Goal: Use online tool/utility: Use online tool/utility

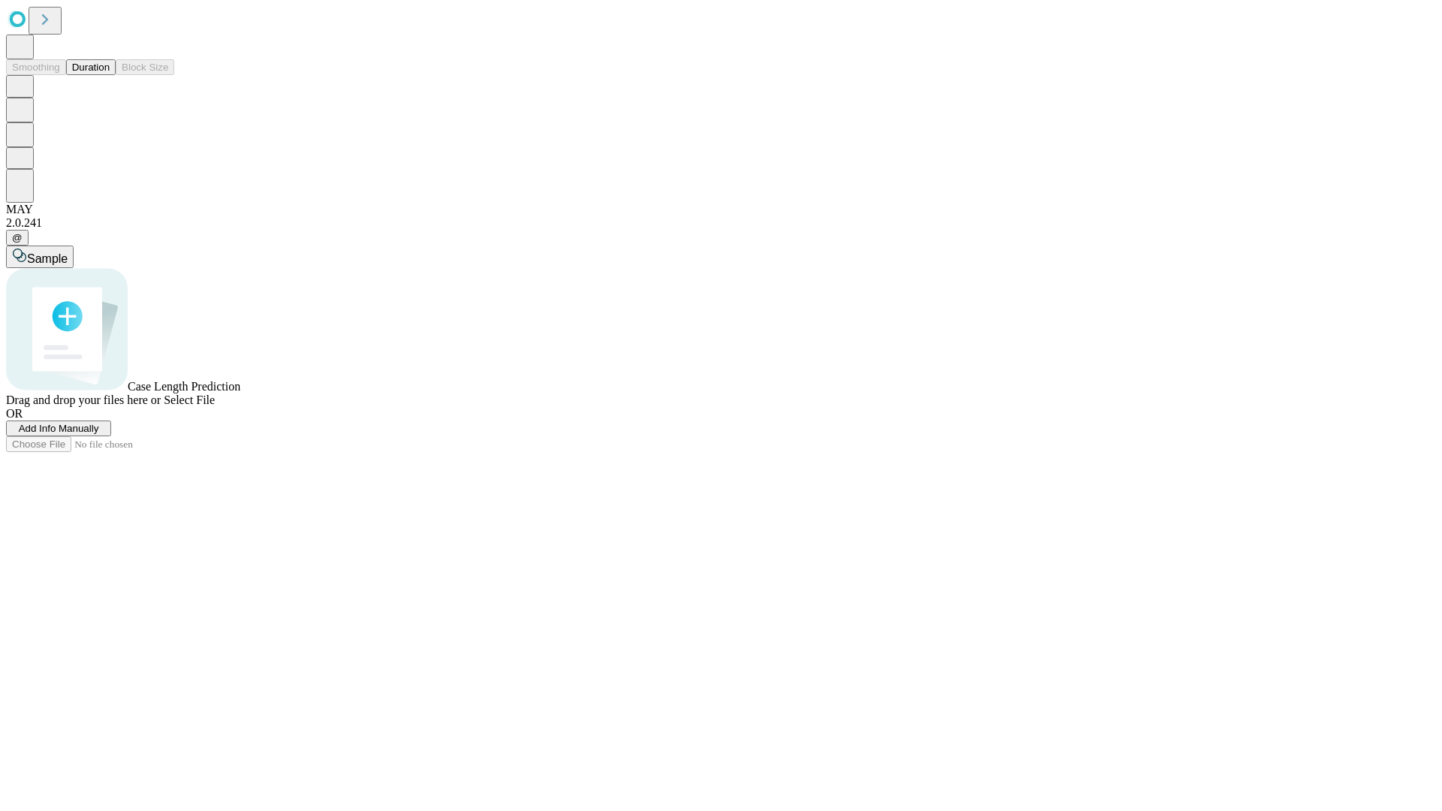
click at [215, 406] on span "Select File" at bounding box center [189, 399] width 51 height 13
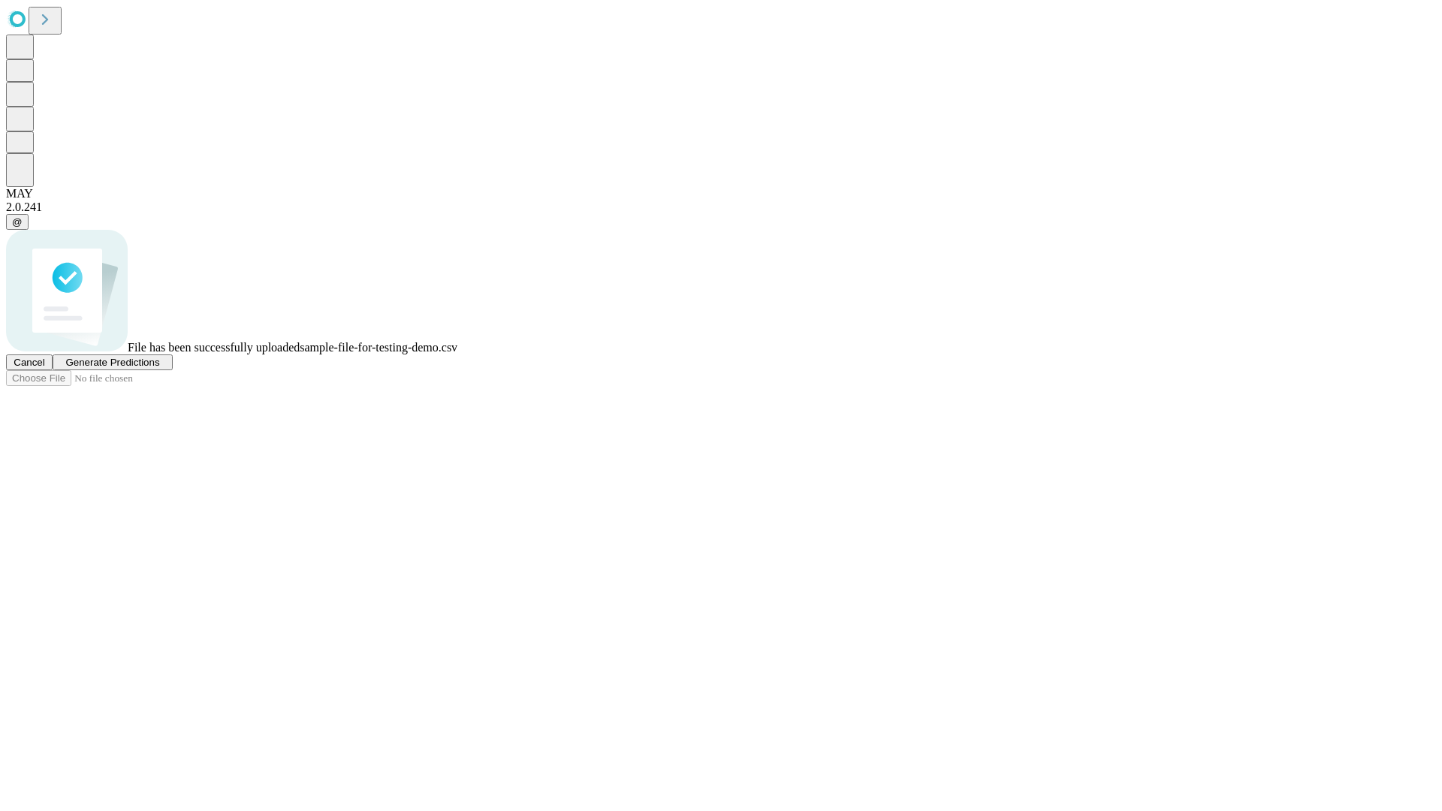
click at [159, 368] on span "Generate Predictions" at bounding box center [112, 362] width 94 height 11
